Goal: Information Seeking & Learning: Find specific fact

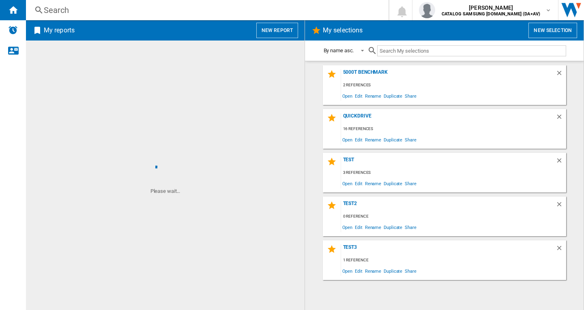
click at [64, 11] on div "Search" at bounding box center [206, 9] width 324 height 11
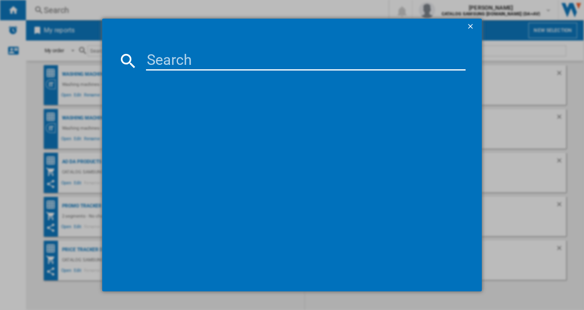
click at [202, 64] on input at bounding box center [306, 60] width 320 height 19
paste input "WW90FG3M05AWEU"
type input "WW90FG3M05AW"
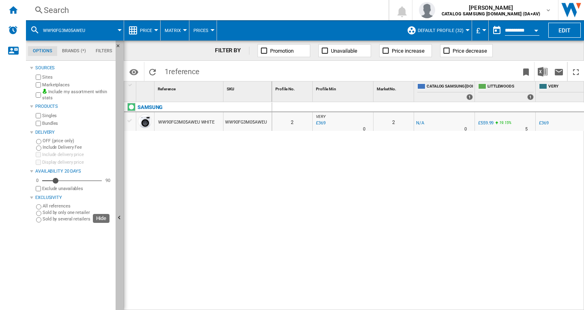
click at [122, 214] on button "Hide" at bounding box center [120, 219] width 8 height 356
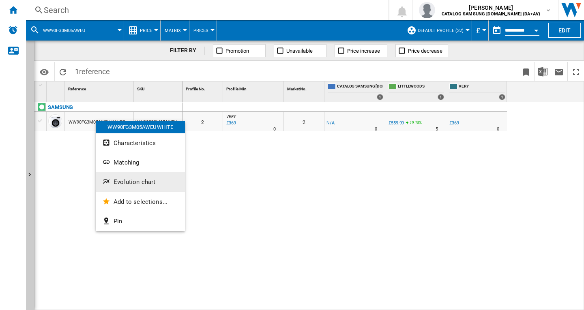
click at [134, 181] on span "Evolution chart" at bounding box center [135, 182] width 42 height 7
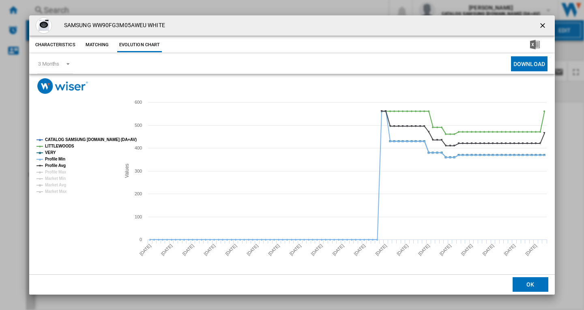
click at [66, 138] on tspan "CATALOG SAMSUNG [DOMAIN_NAME] (DA+AV)" at bounding box center [91, 140] width 92 height 4
click at [58, 161] on tspan "Profile Min" at bounding box center [55, 159] width 20 height 4
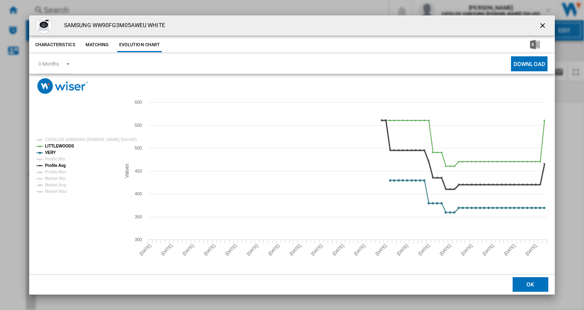
click at [56, 165] on tspan "Profile Avg" at bounding box center [55, 166] width 21 height 4
click at [542, 24] on ng-md-icon "getI18NText('BUTTONS.CLOSE_DIALOG')" at bounding box center [544, 27] width 10 height 10
